Goal: Find specific page/section: Find specific page/section

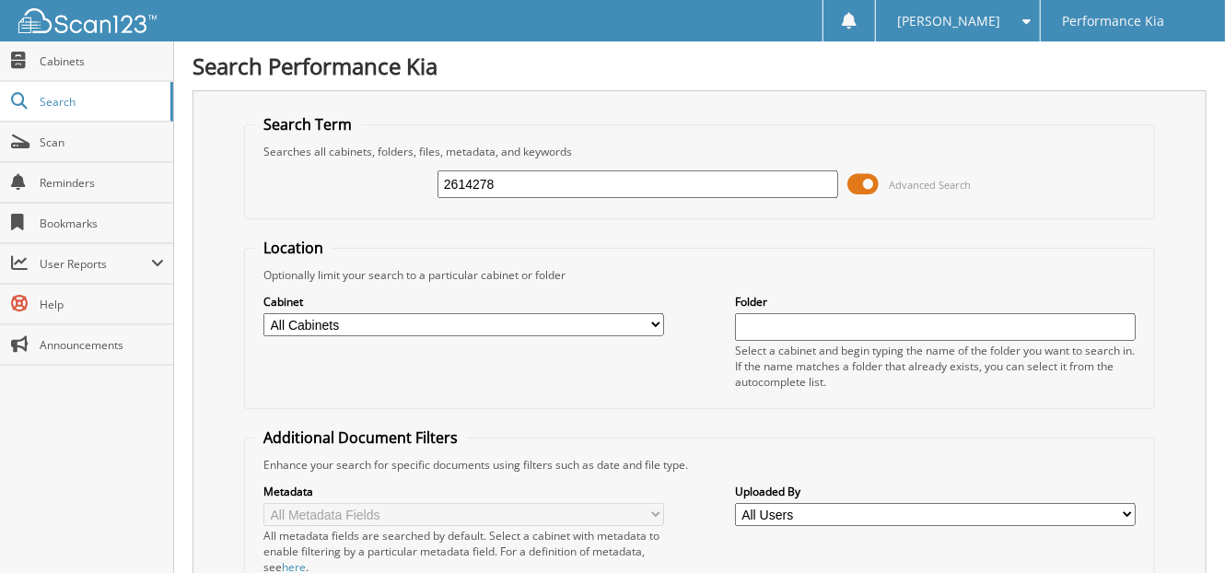
type input "2614278"
click at [516, 183] on input "2614278" at bounding box center [638, 184] width 401 height 28
type input "2614098"
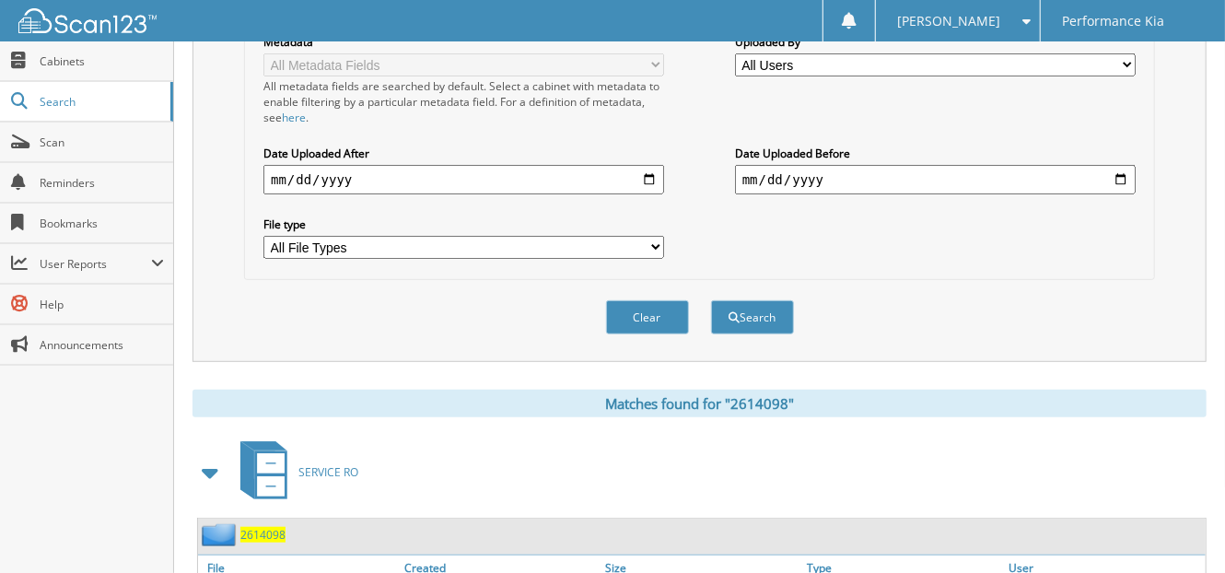
scroll to position [556, 0]
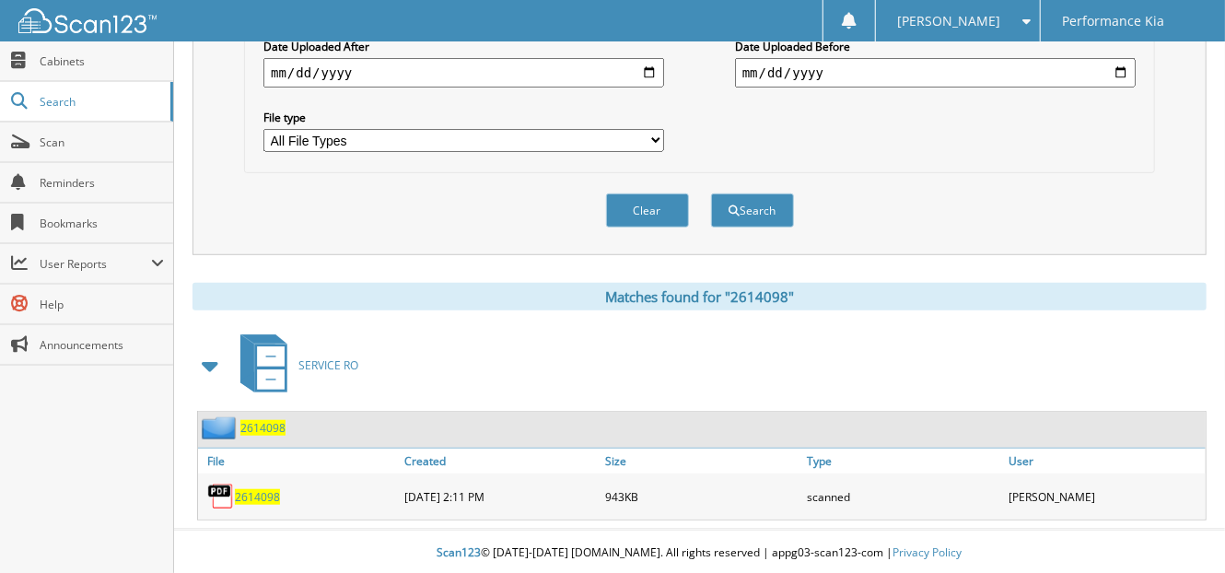
click at [248, 491] on span "2614098" at bounding box center [257, 497] width 45 height 16
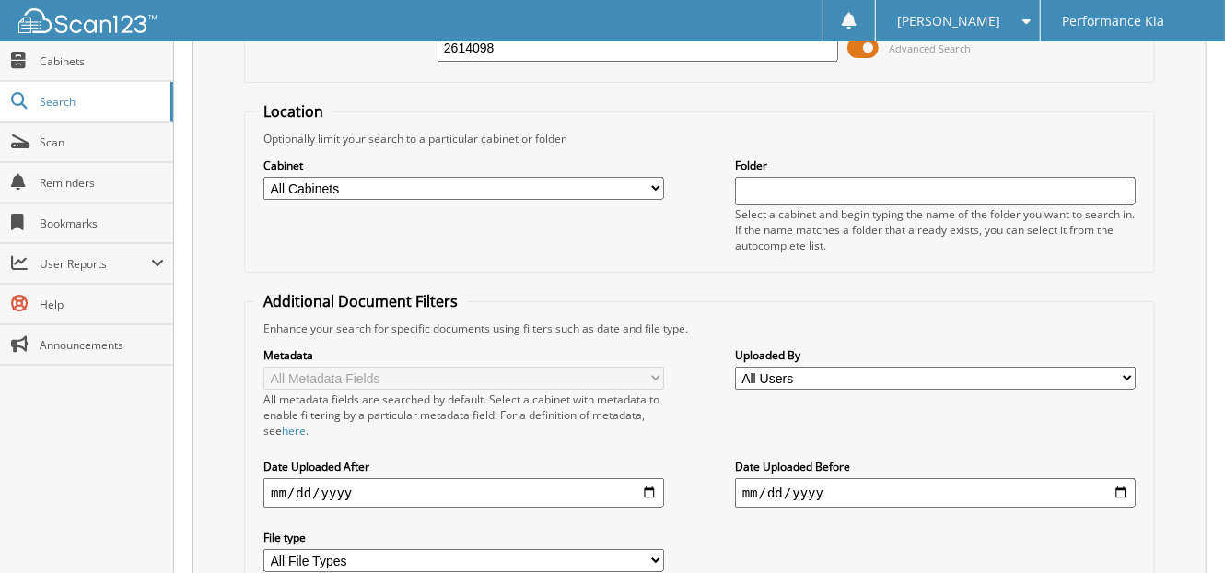
scroll to position [0, 0]
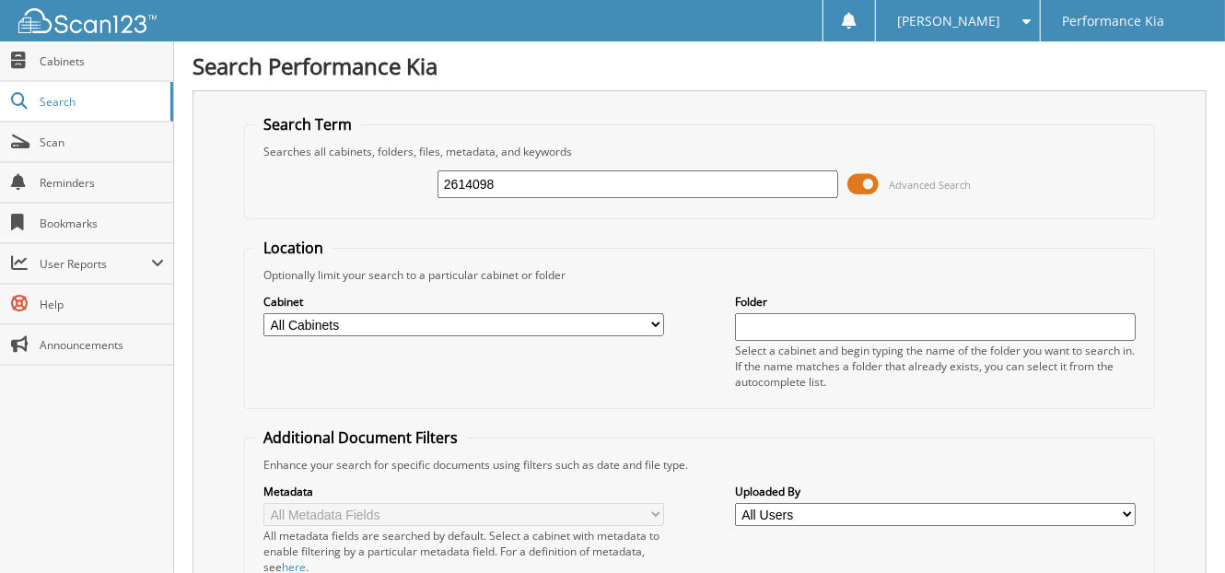
click at [499, 183] on input "2614098" at bounding box center [638, 184] width 401 height 28
type input "2614025"
click at [498, 183] on input "2614025" at bounding box center [638, 184] width 401 height 28
type input "2614021"
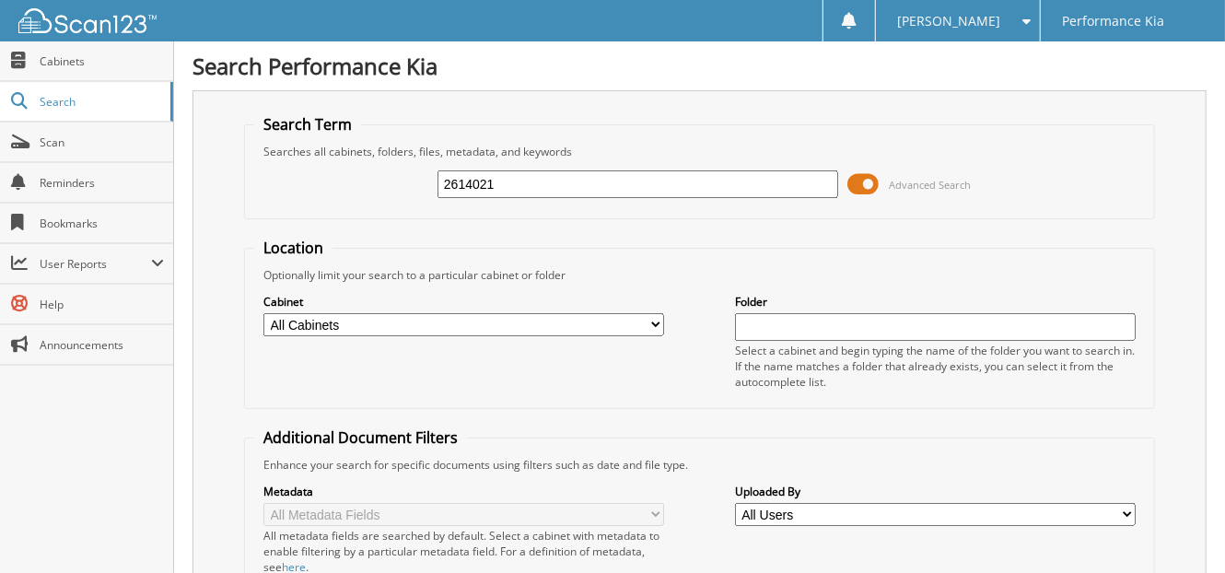
click at [43, 142] on span "Scan" at bounding box center [102, 143] width 124 height 16
type input "2614278"
click at [56, 97] on span "Search" at bounding box center [101, 102] width 122 height 16
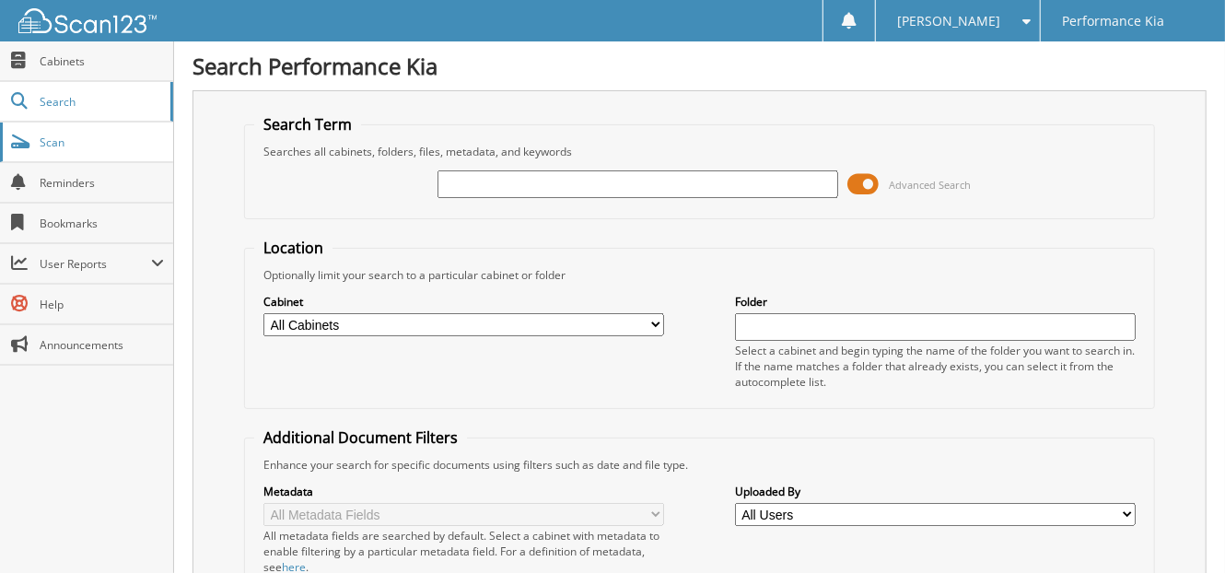
click at [46, 142] on span "Scan" at bounding box center [102, 143] width 124 height 16
